Goal: Task Accomplishment & Management: Use online tool/utility

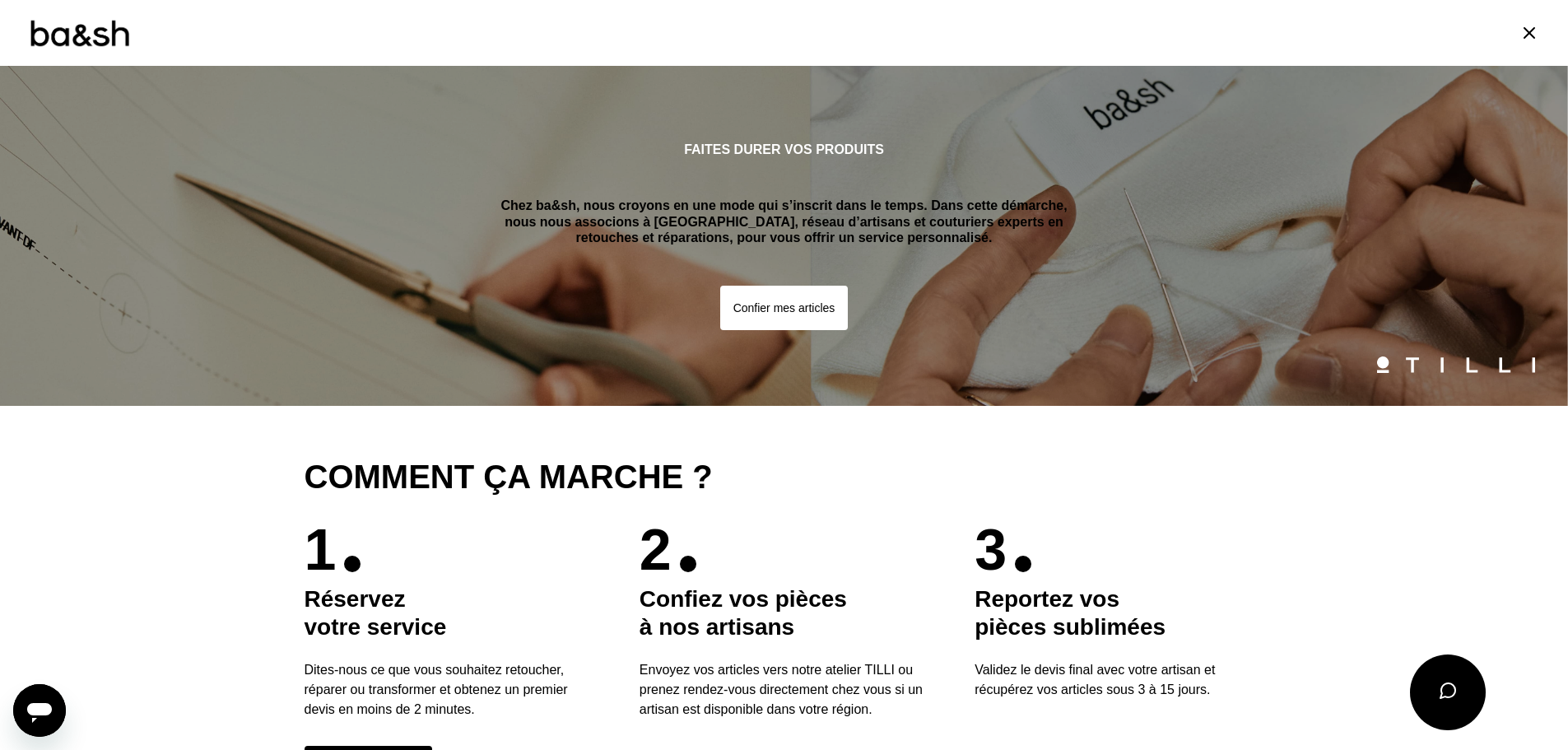
click at [1519, 26] on icon at bounding box center [1529, 33] width 20 height 20
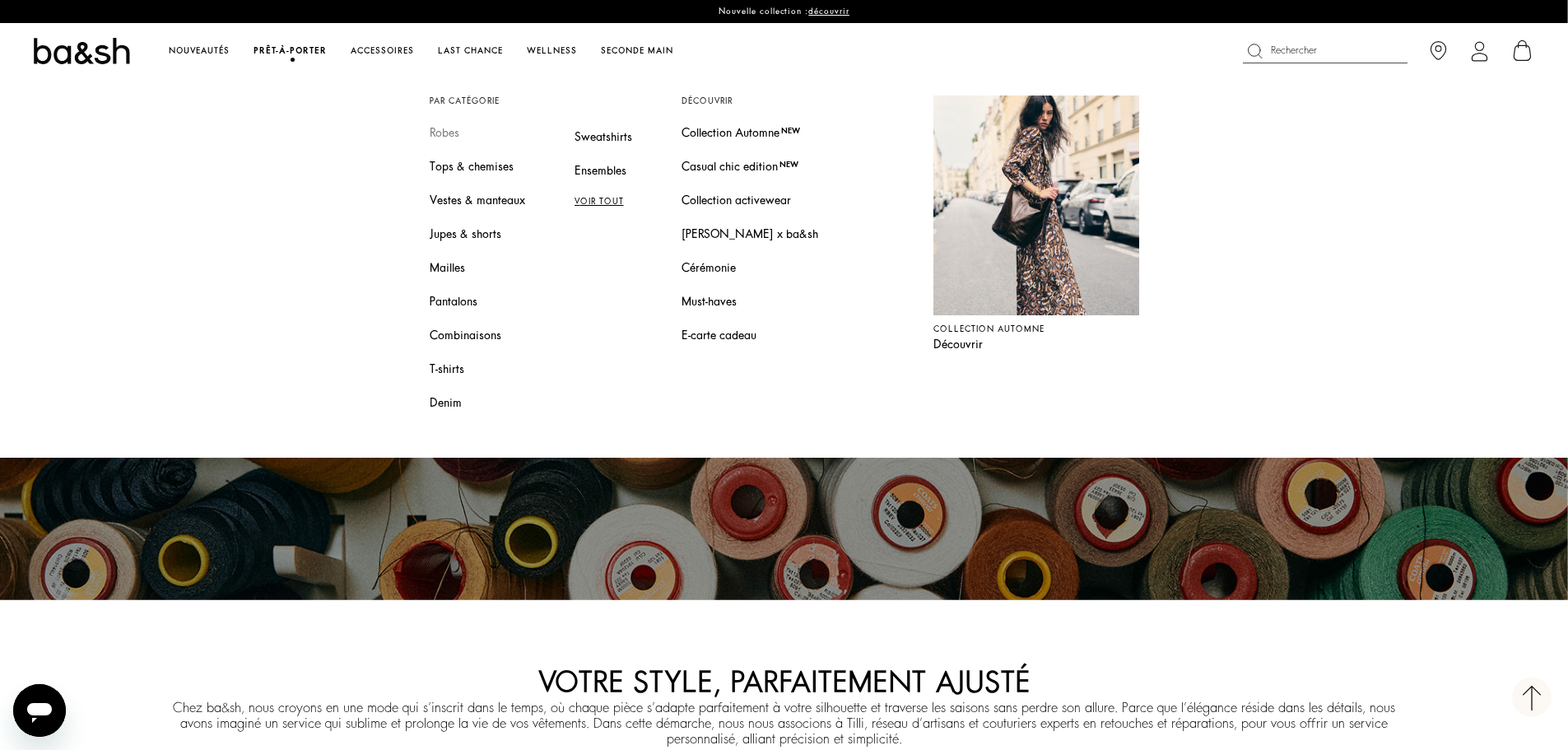
click at [455, 128] on link "Robes" at bounding box center [477, 133] width 96 height 17
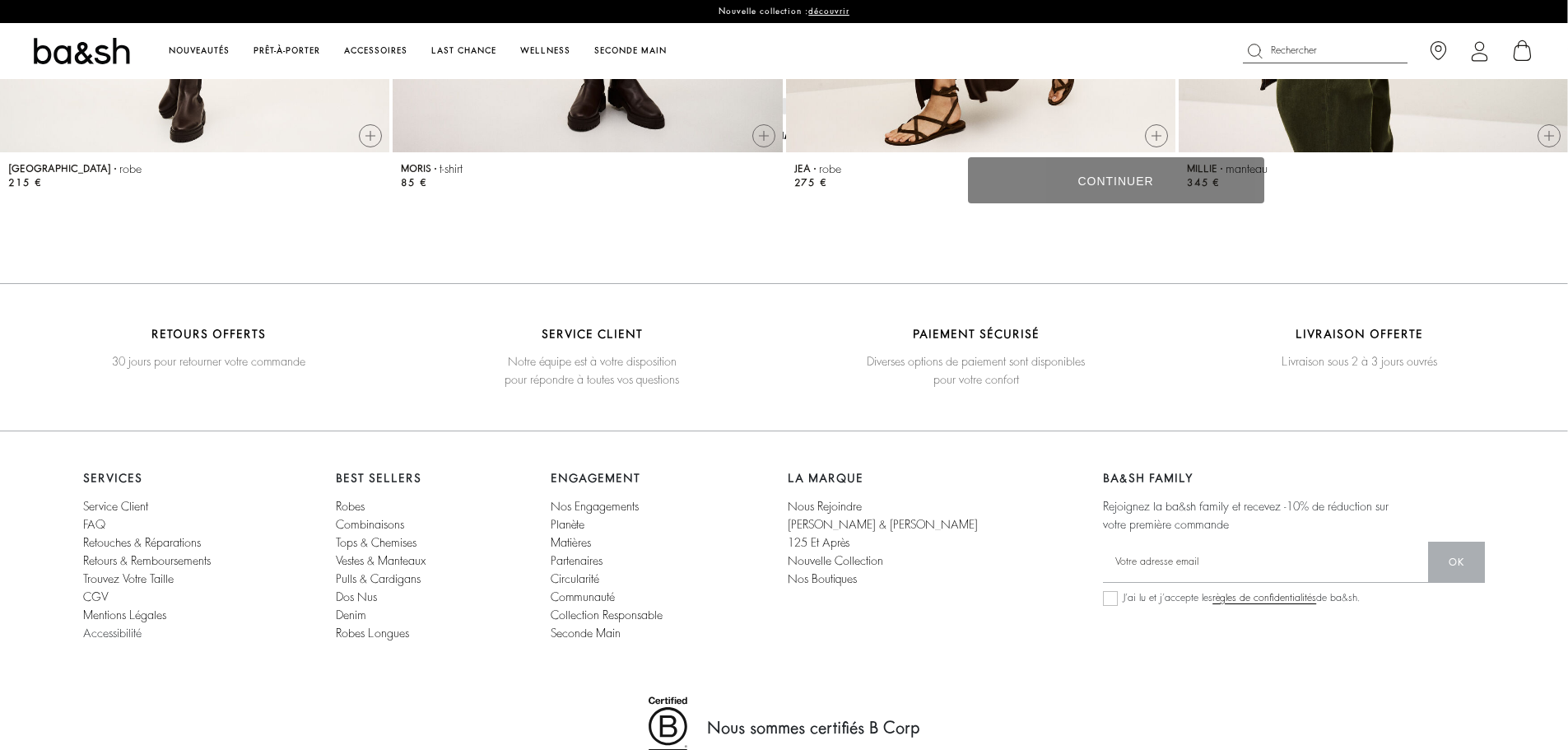
scroll to position [3706, 0]
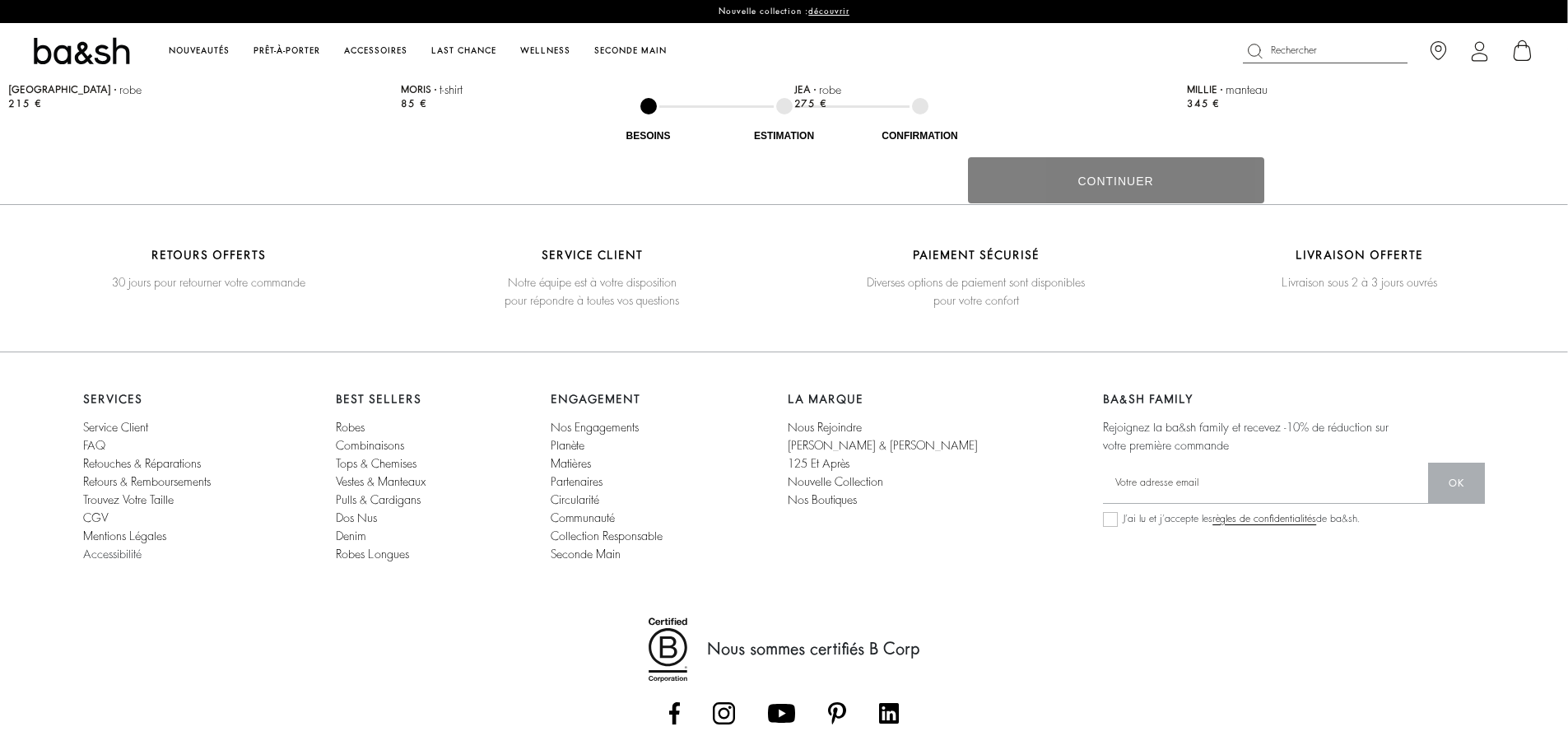
click at [131, 460] on link "retouches & réparations" at bounding box center [142, 463] width 117 height 12
